Goal: Task Accomplishment & Management: Complete application form

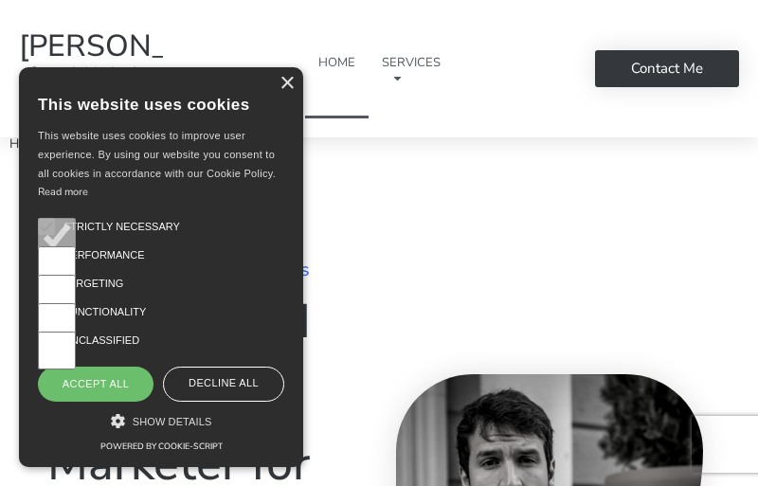
scroll to position [15867, 0]
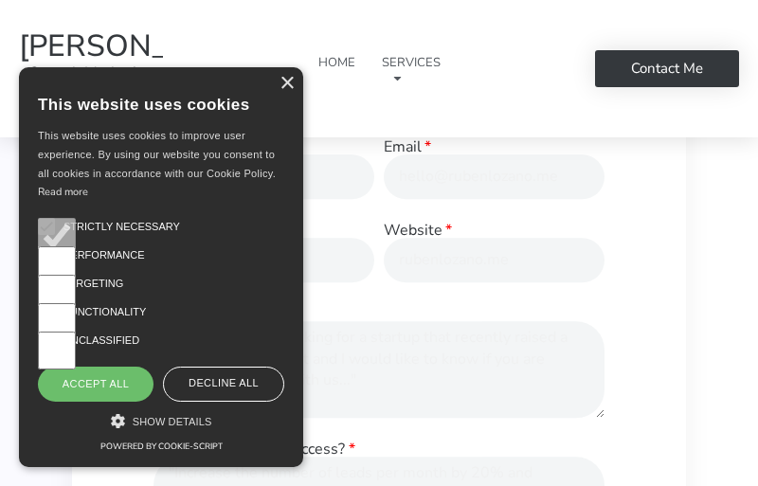
scroll to position [605, 0]
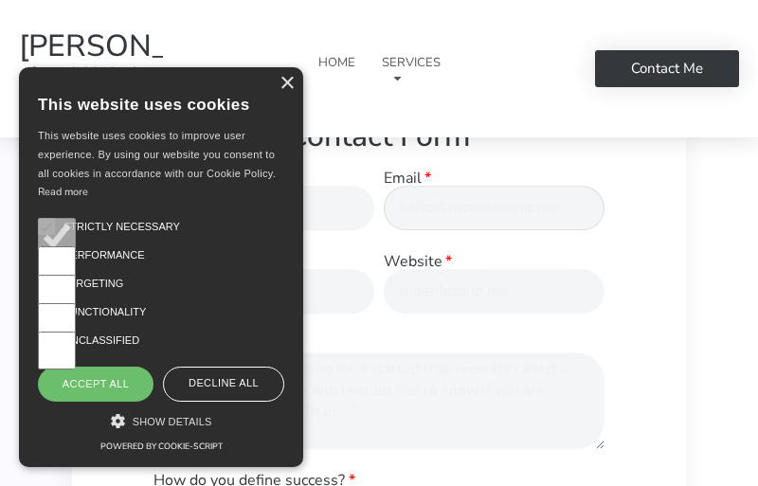
click at [494, 227] on input "Email" at bounding box center [494, 208] width 221 height 45
type input "[EMAIL_ADDRESS][PERSON_NAME][DOMAIN_NAME]"
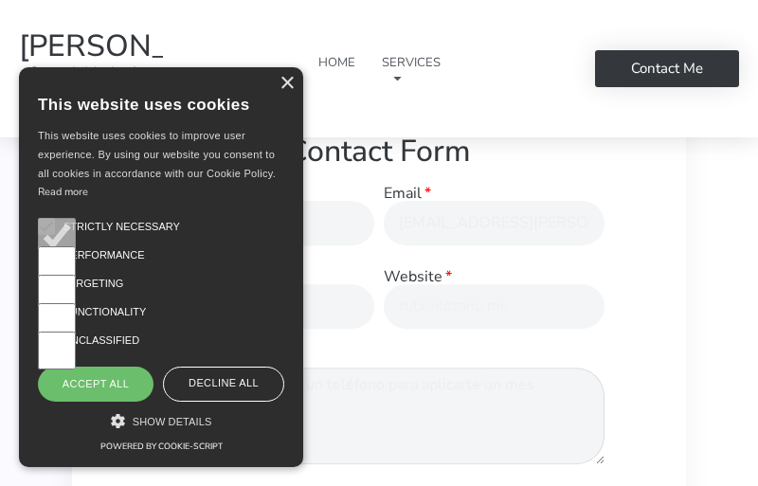
type textarea "Propuesta para Rubenlozano. Hola, es un placer saludarte. Te escribo porque ser…"
click at [264, 242] on div "Performance" at bounding box center [155, 255] width 257 height 38
type input "Larra"
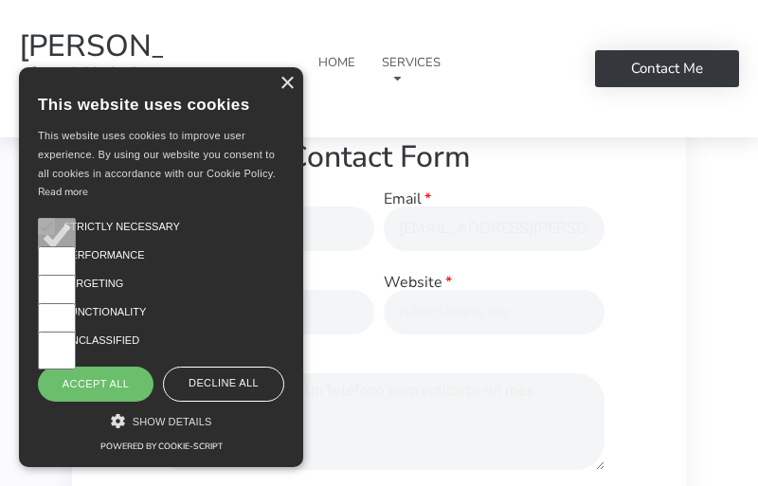
scroll to position [671, 0]
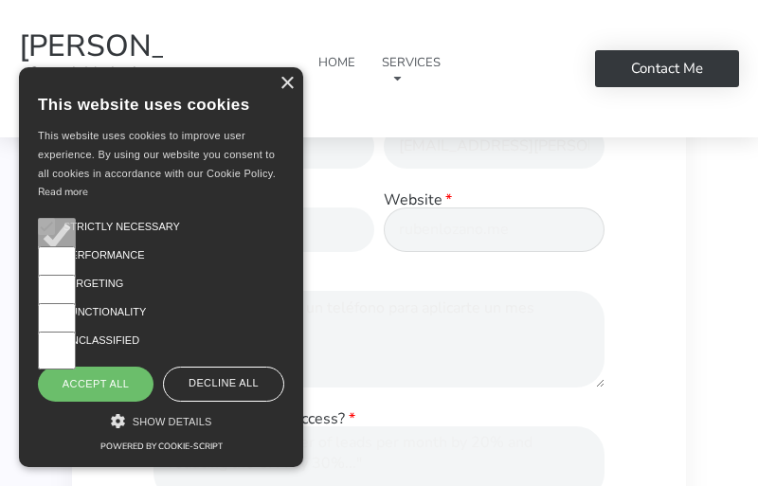
click at [494, 248] on input "Website" at bounding box center [494, 230] width 221 height 45
type input "agenciaarticulosdeopinion.com"
checkbox input "true"
